Goal: Task Accomplishment & Management: Complete application form

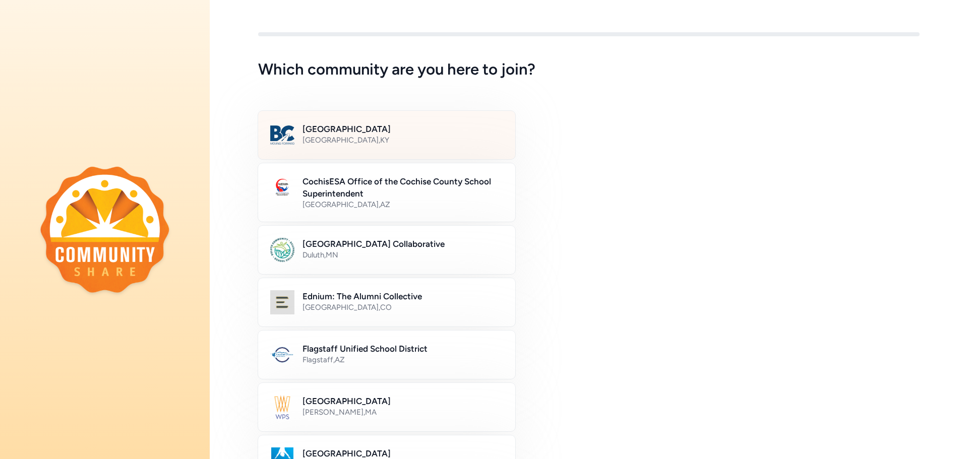
click at [395, 140] on div "[GEOGRAPHIC_DATA] , [GEOGRAPHIC_DATA]" at bounding box center [402, 140] width 201 height 10
click at [371, 138] on div "[GEOGRAPHIC_DATA] , [GEOGRAPHIC_DATA]" at bounding box center [402, 140] width 200 height 10
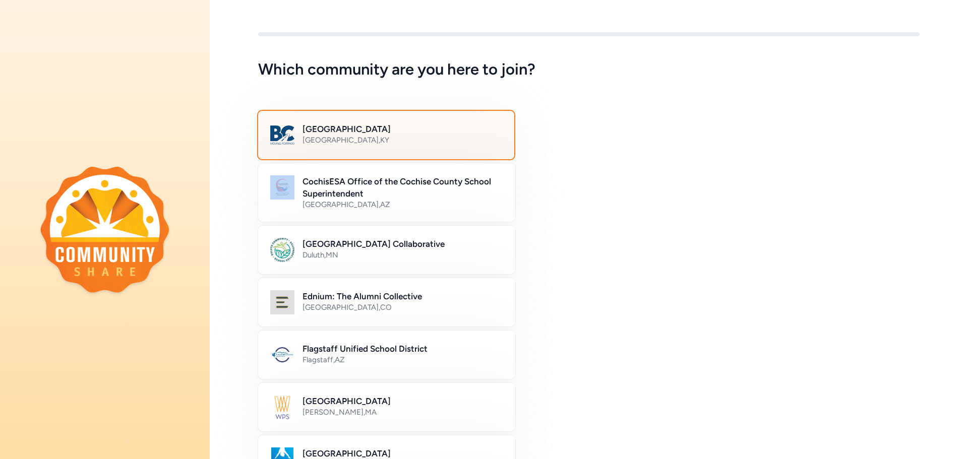
click at [371, 138] on div "[GEOGRAPHIC_DATA] , [GEOGRAPHIC_DATA]" at bounding box center [402, 140] width 200 height 10
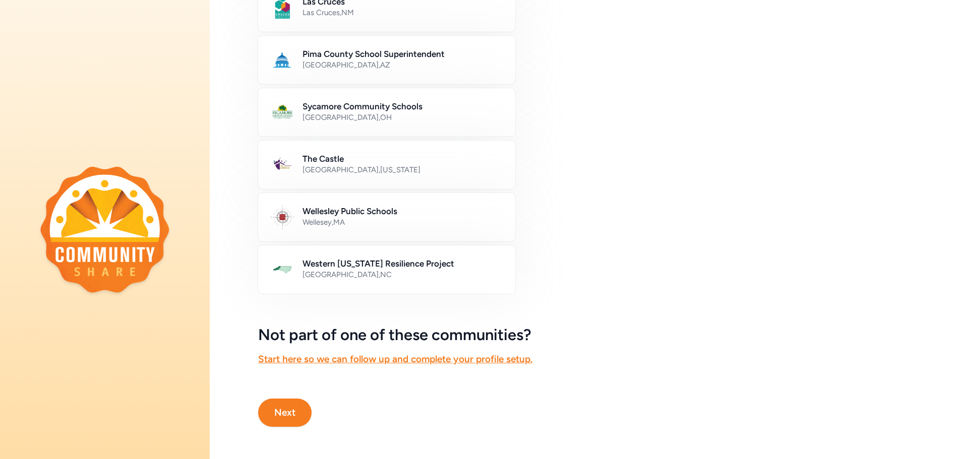
scroll to position [512, 0]
click at [300, 407] on button "Next" at bounding box center [284, 413] width 53 height 28
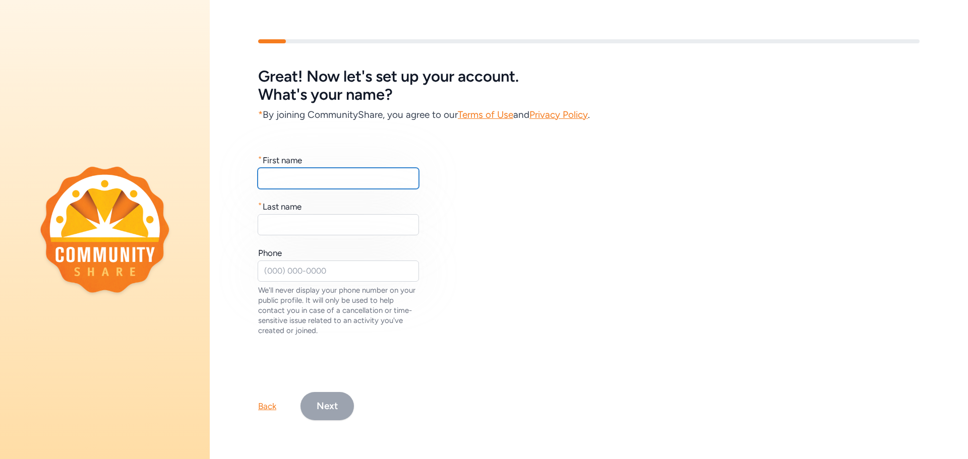
click at [297, 178] on input "text" at bounding box center [338, 178] width 161 height 21
type input "[PERSON_NAME]"
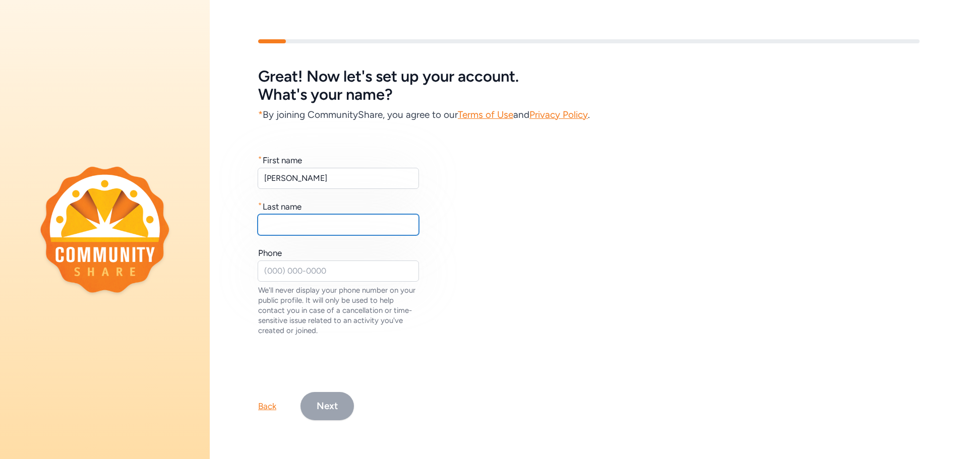
click at [371, 230] on input "text" at bounding box center [338, 224] width 161 height 21
type input "[PERSON_NAME]"
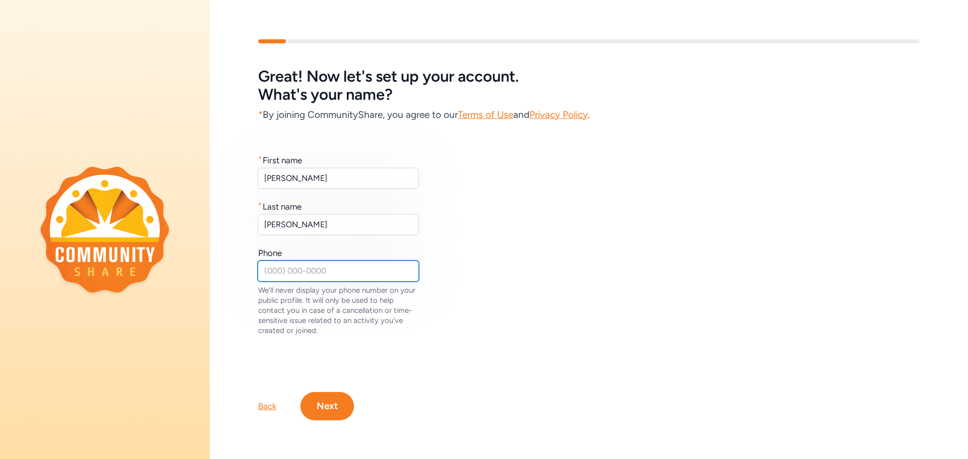
click at [277, 266] on input "text" at bounding box center [338, 271] width 161 height 21
type input "5024920908"
click at [336, 403] on button "Next" at bounding box center [326, 406] width 53 height 28
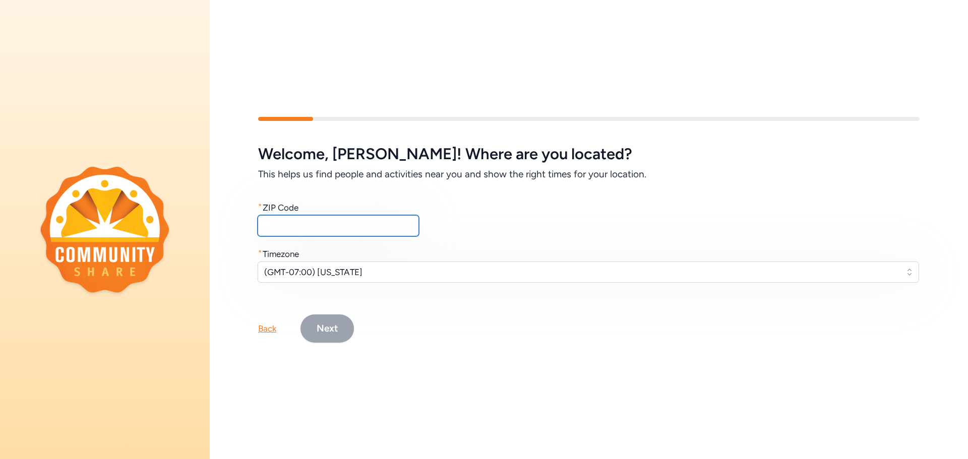
click at [334, 225] on input "text" at bounding box center [338, 225] width 161 height 21
type input "40047"
click at [417, 269] on span "(GMT-07:00) [US_STATE]" at bounding box center [581, 272] width 634 height 12
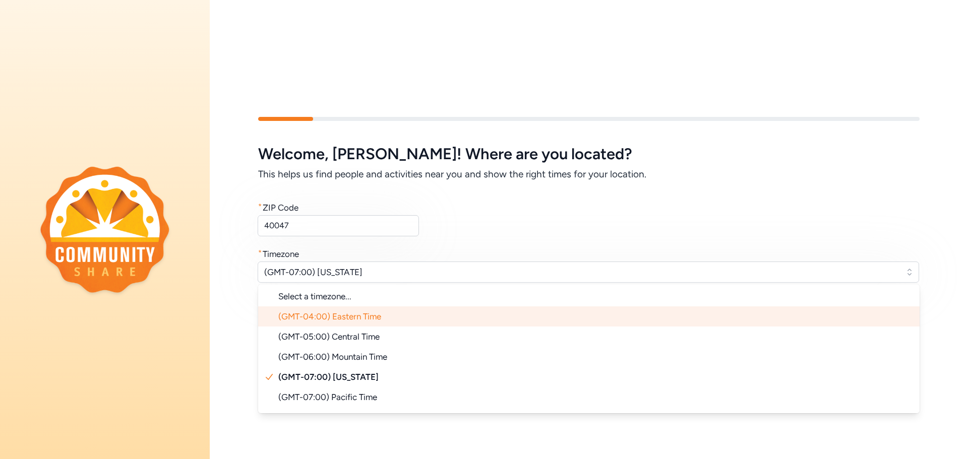
click at [370, 315] on span "(GMT-04:00) Eastern Time" at bounding box center [329, 316] width 103 height 10
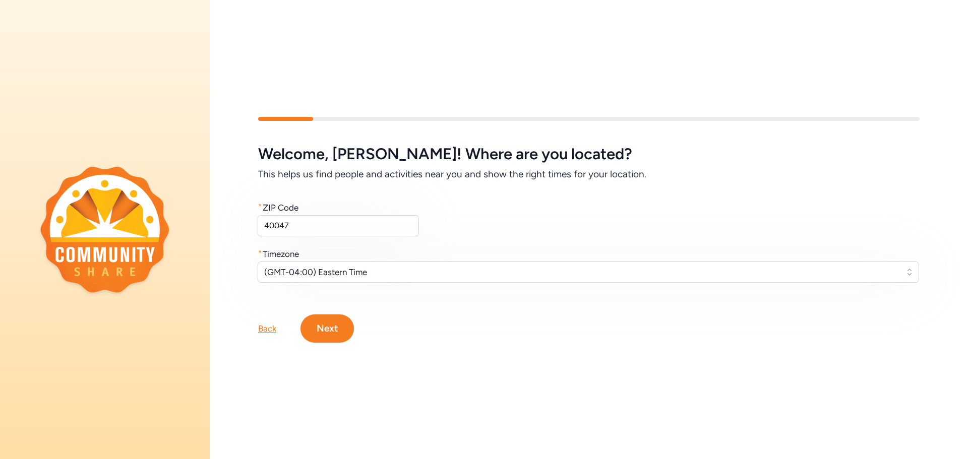
click at [322, 325] on button "Next" at bounding box center [326, 329] width 53 height 28
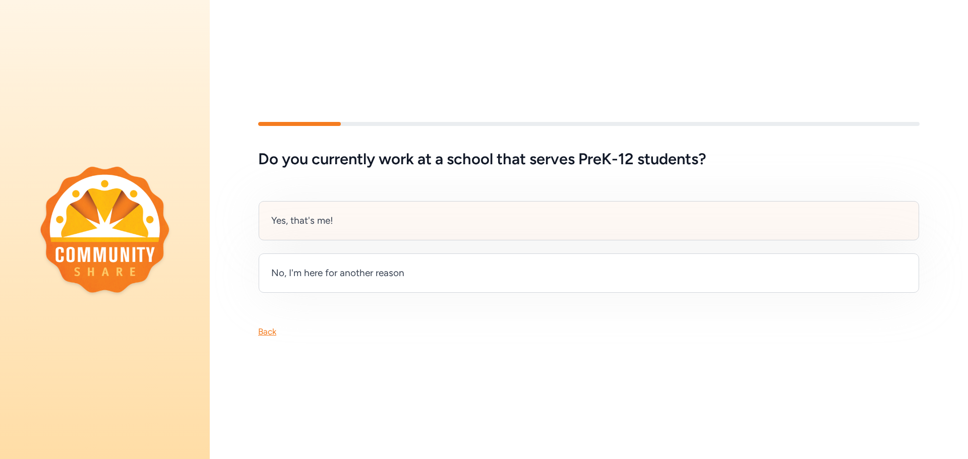
click at [382, 227] on div "Yes, that's me!" at bounding box center [589, 220] width 660 height 39
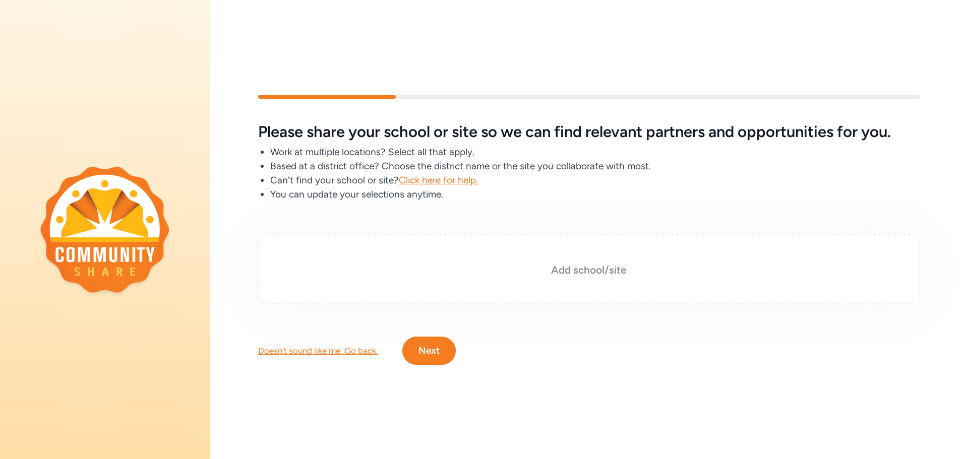
click at [555, 271] on h3 "Add school/site" at bounding box center [588, 270] width 611 height 14
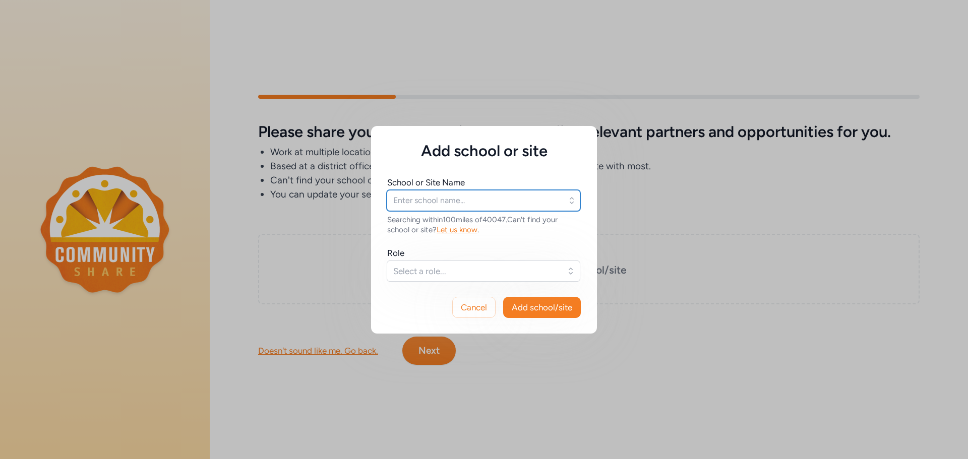
click at [476, 203] on input "text" at bounding box center [484, 200] width 194 height 21
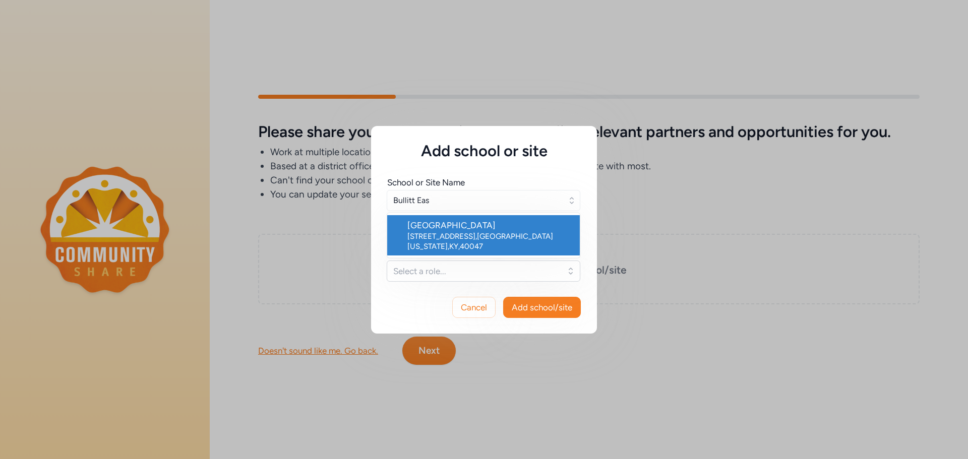
click at [462, 238] on div "[STREET_ADDRESS][US_STATE]" at bounding box center [489, 241] width 164 height 20
type input "[GEOGRAPHIC_DATA]"
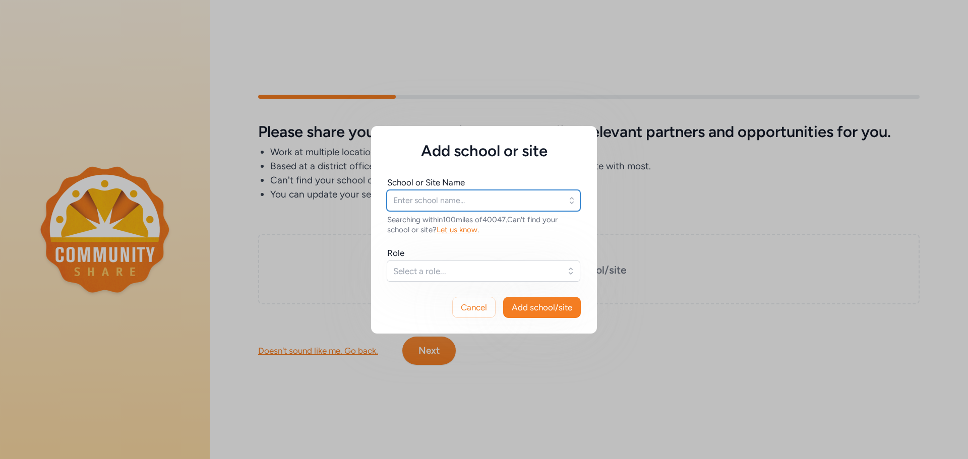
type input "[GEOGRAPHIC_DATA]"
click at [573, 272] on button "Select a role..." at bounding box center [484, 271] width 194 height 21
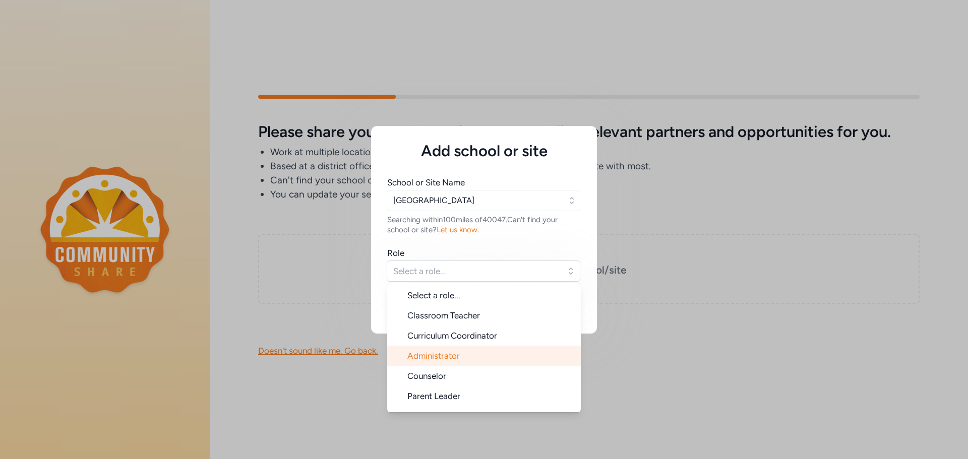
click at [472, 357] on li "Administrator" at bounding box center [484, 356] width 194 height 20
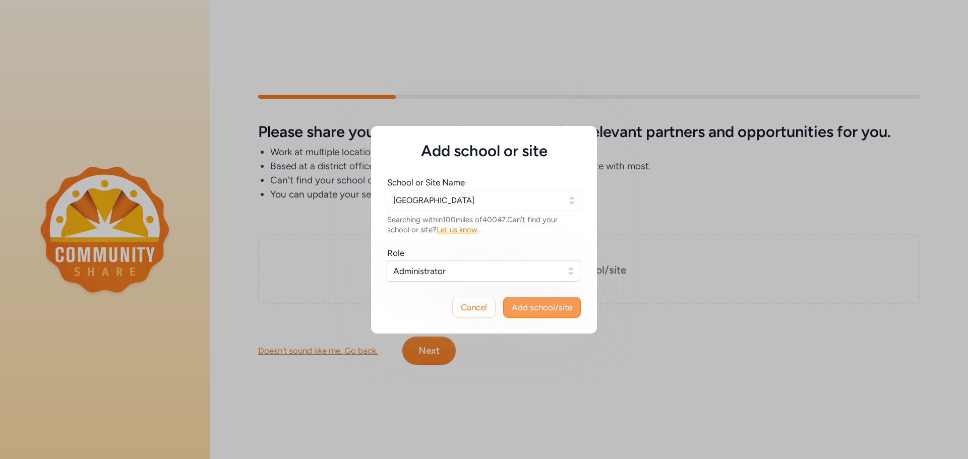
click at [537, 313] on span "Add school/site" at bounding box center [542, 307] width 60 height 12
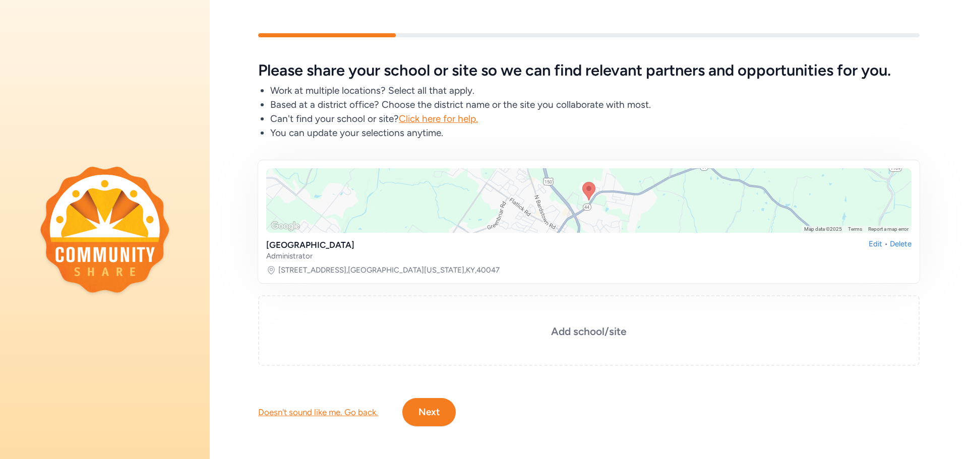
click at [437, 411] on button "Next" at bounding box center [428, 412] width 53 height 28
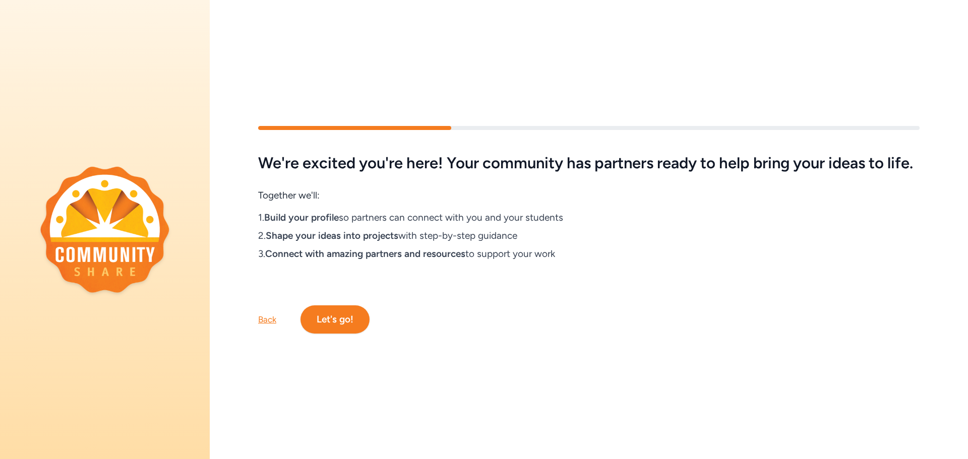
click at [331, 329] on button "Let's go!" at bounding box center [334, 319] width 69 height 28
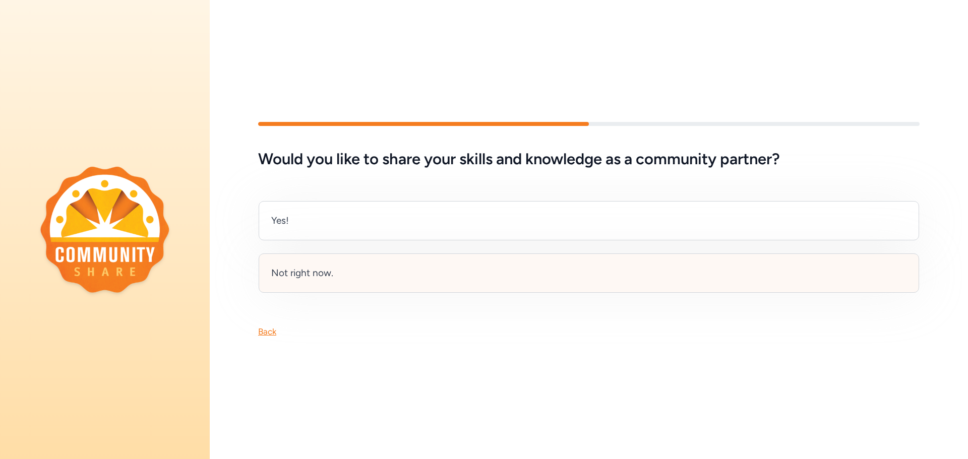
click at [425, 264] on div "Not right now." at bounding box center [589, 273] width 660 height 39
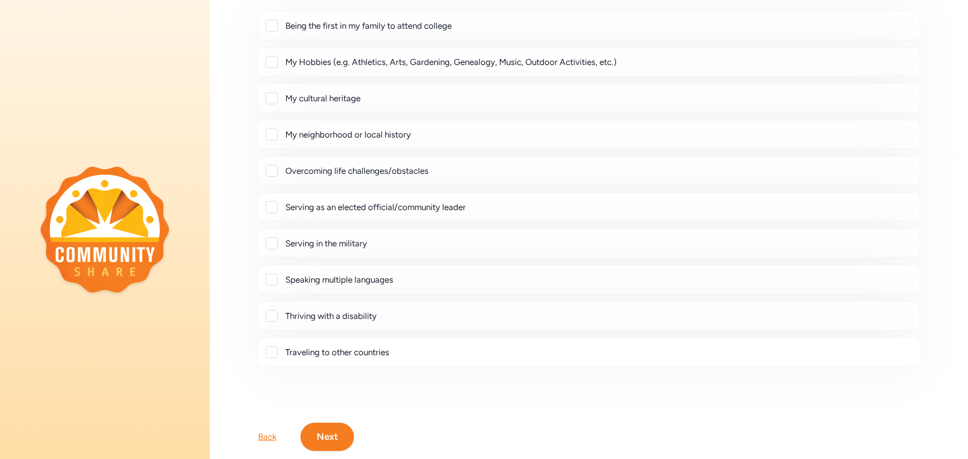
scroll to position [101, 0]
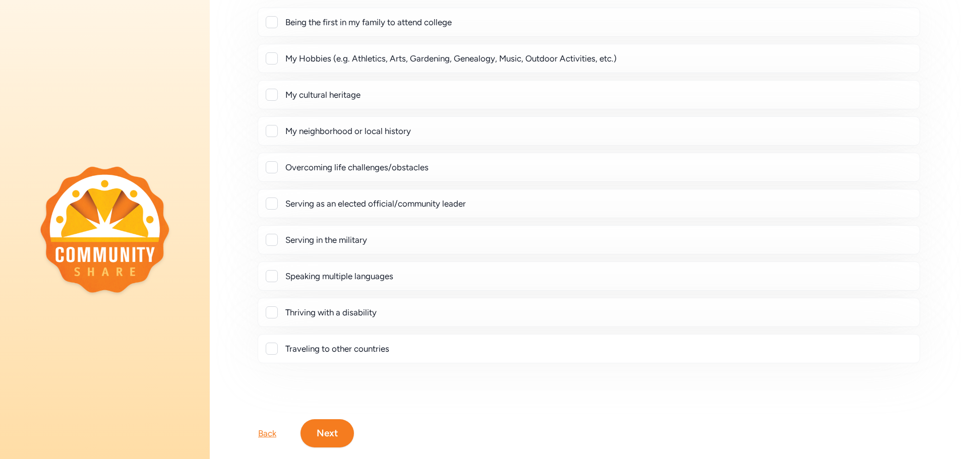
click at [329, 432] on button "Next" at bounding box center [326, 433] width 53 height 28
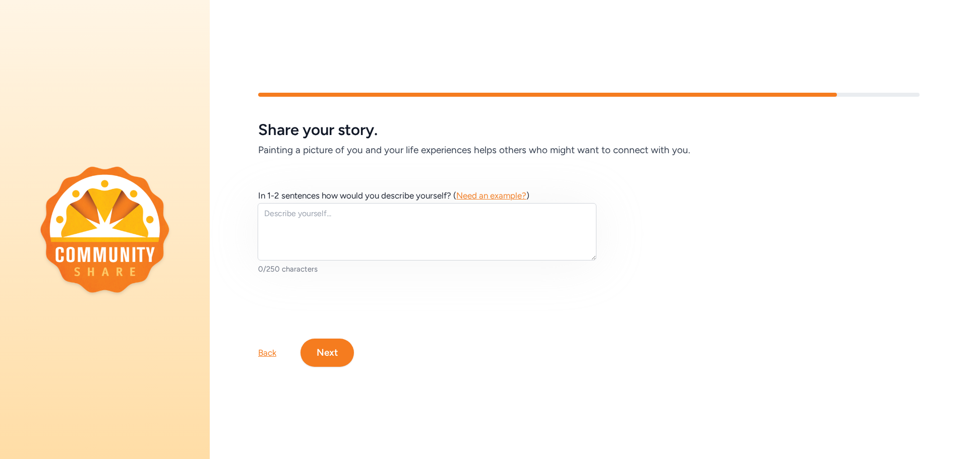
click at [335, 346] on button "Next" at bounding box center [326, 353] width 53 height 28
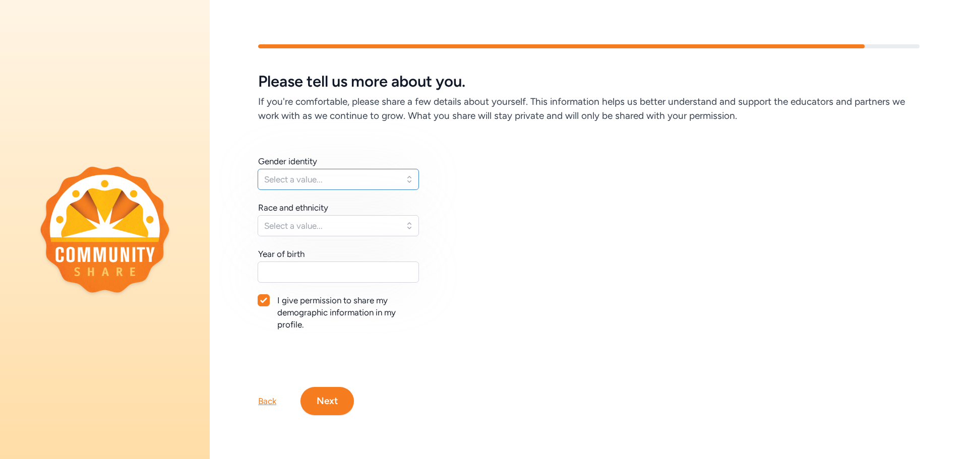
click at [418, 169] on button "Select a value..." at bounding box center [338, 179] width 161 height 21
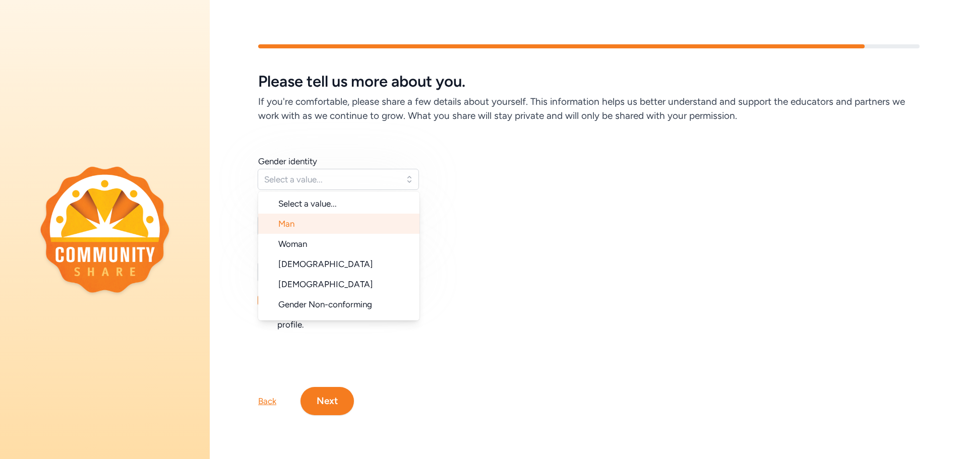
click at [351, 222] on li "Man" at bounding box center [338, 224] width 161 height 20
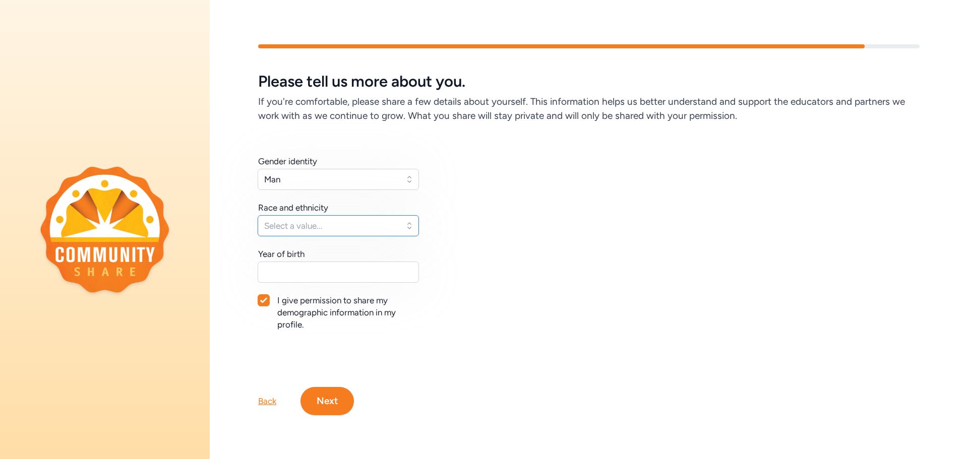
click at [376, 220] on span "Select a value..." at bounding box center [331, 226] width 134 height 12
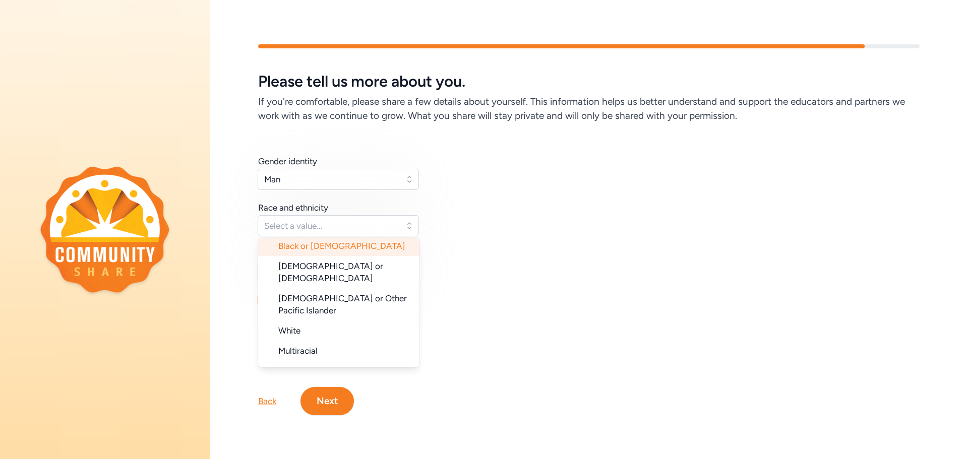
scroll to position [101, 0]
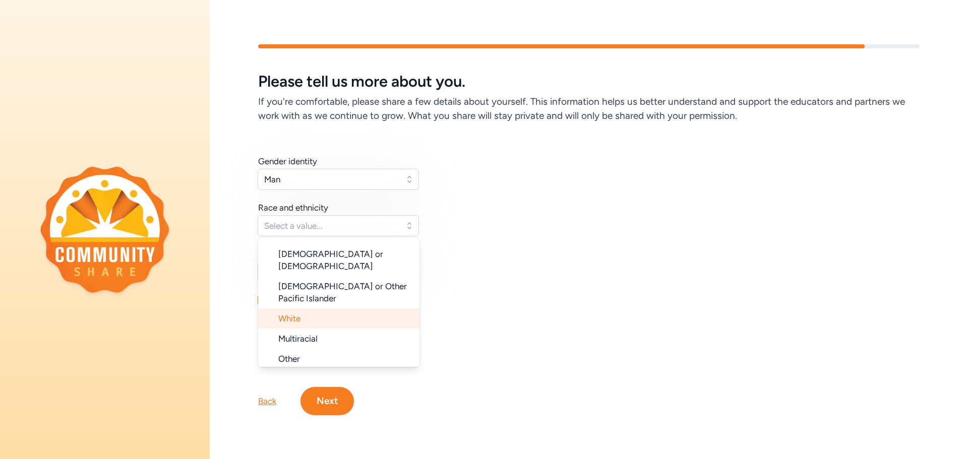
click at [341, 308] on li "White" at bounding box center [338, 318] width 161 height 20
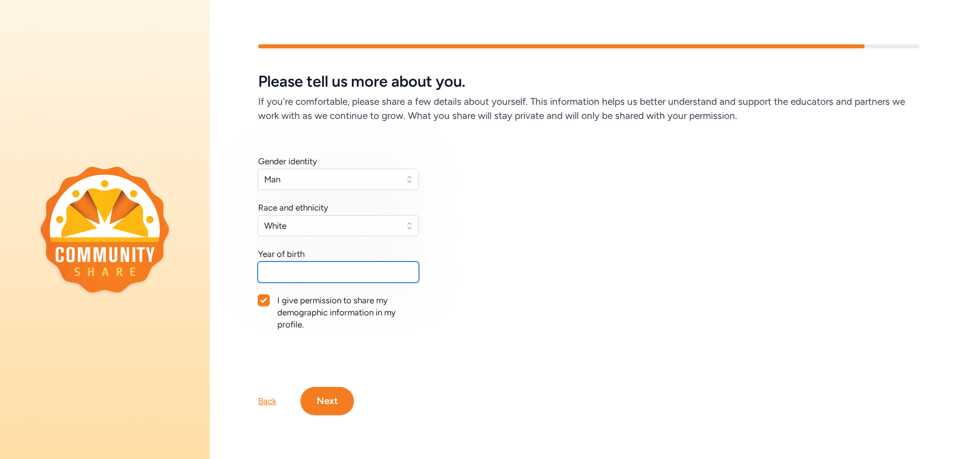
click at [329, 272] on input "text" at bounding box center [338, 272] width 161 height 21
type input "1976"
click at [315, 403] on button "Next" at bounding box center [326, 401] width 53 height 28
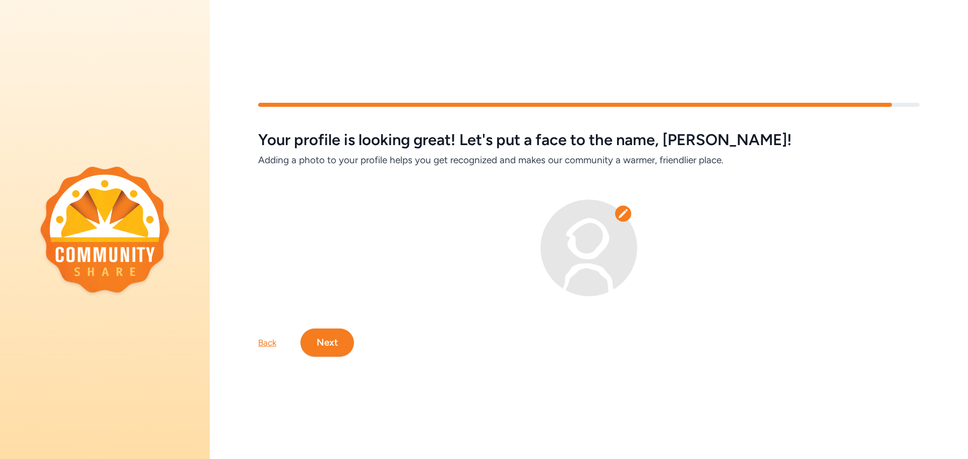
click at [341, 339] on button "Next" at bounding box center [326, 343] width 53 height 28
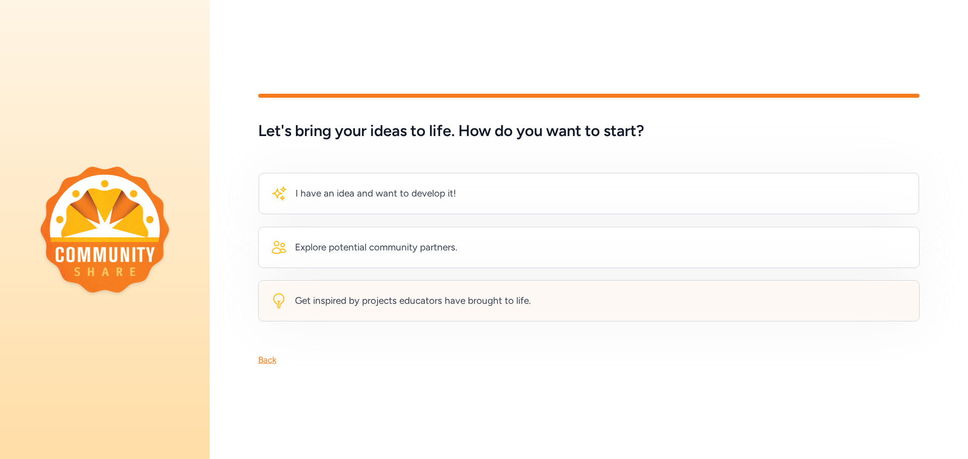
click at [389, 301] on div "Get inspired by projects educators have brought to life." at bounding box center [413, 301] width 236 height 14
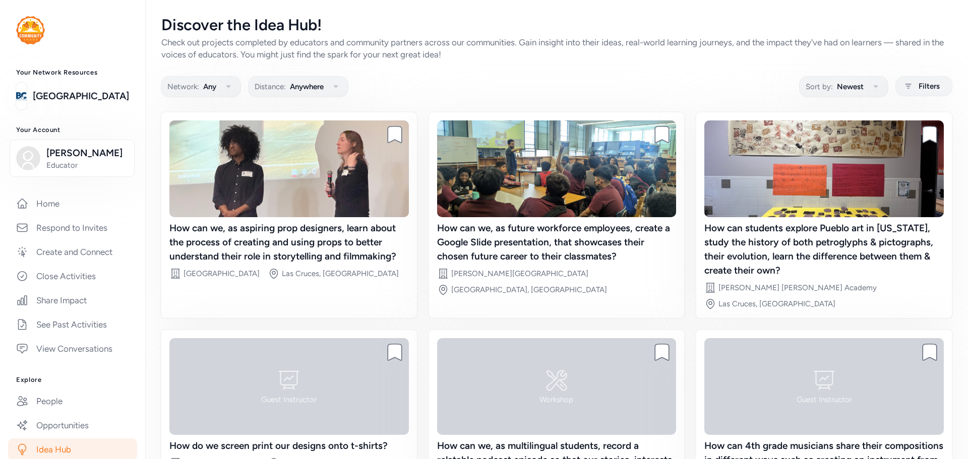
click at [29, 30] on img at bounding box center [30, 30] width 29 height 28
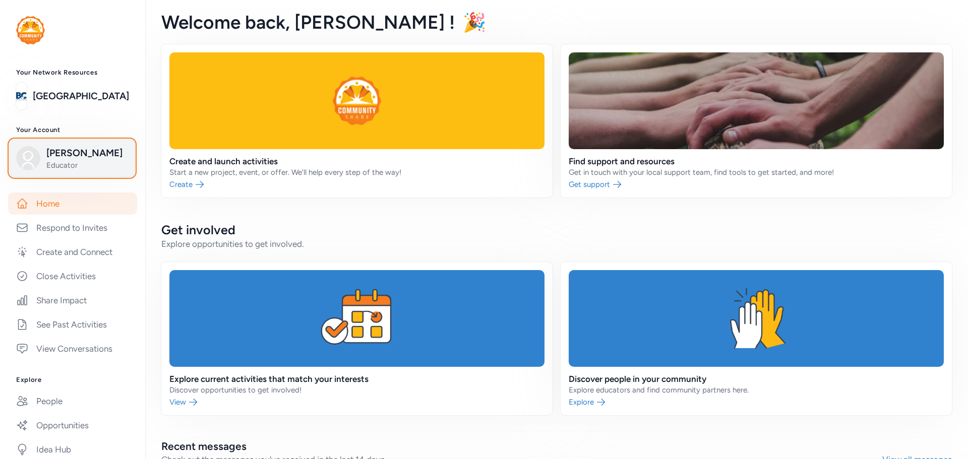
click at [84, 158] on span "[PERSON_NAME]" at bounding box center [87, 153] width 82 height 14
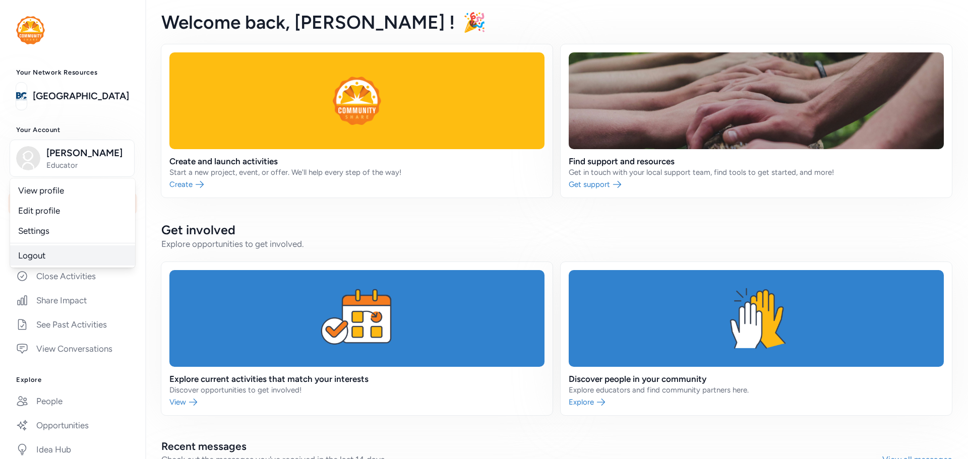
click at [45, 254] on link "Logout" at bounding box center [72, 255] width 125 height 20
